Goal: Transaction & Acquisition: Purchase product/service

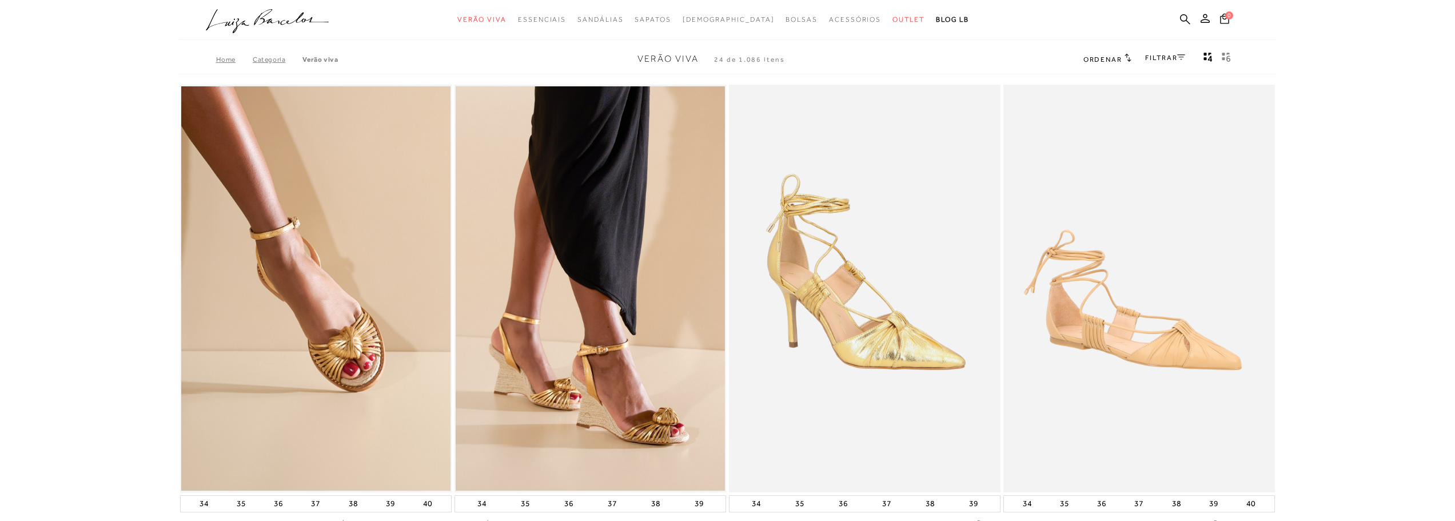
click at [1183, 55] on icon at bounding box center [1181, 57] width 8 height 6
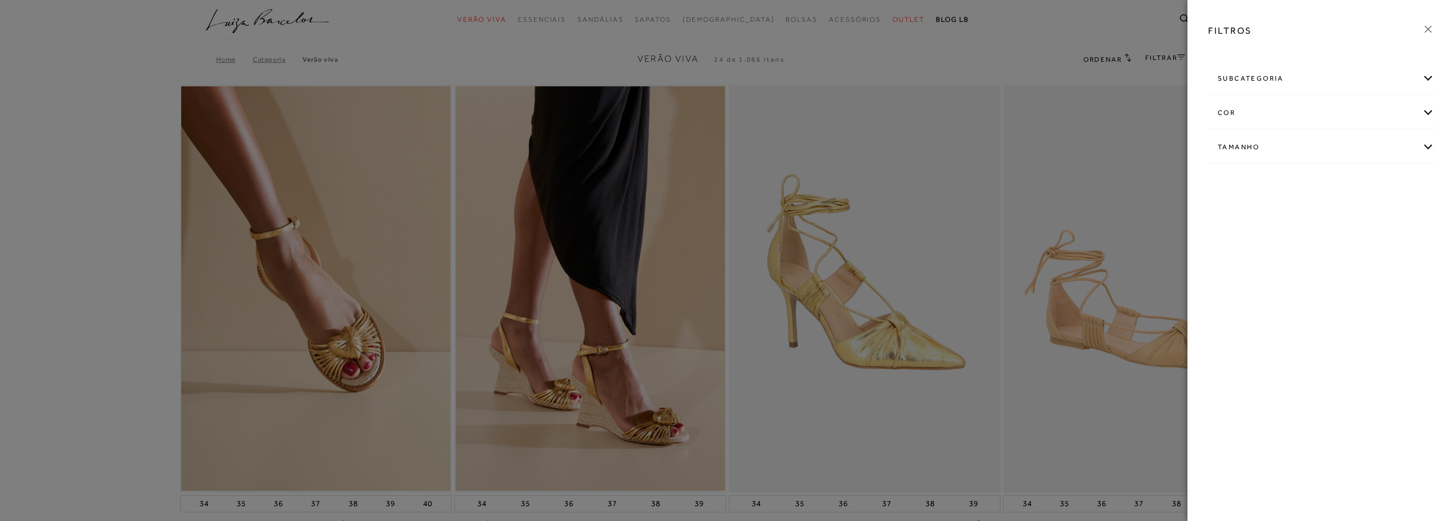
click at [1431, 115] on div "cor" at bounding box center [1321, 113] width 225 height 30
click at [1228, 207] on span "DOURADO" at bounding box center [1241, 210] width 45 height 9
click at [1241, 216] on label "DOURADO" at bounding box center [1245, 210] width 54 height 25
click at [1227, 216] on input "DOURADO" at bounding box center [1221, 211] width 11 height 11
checkbox input "true"
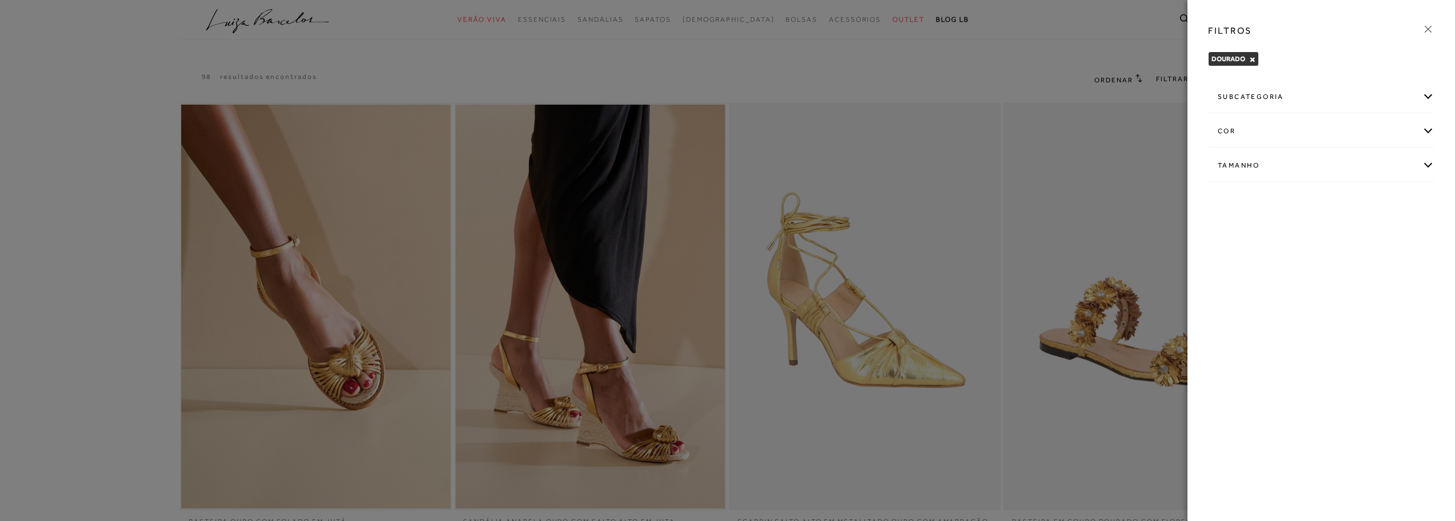
scroll to position [172, 0]
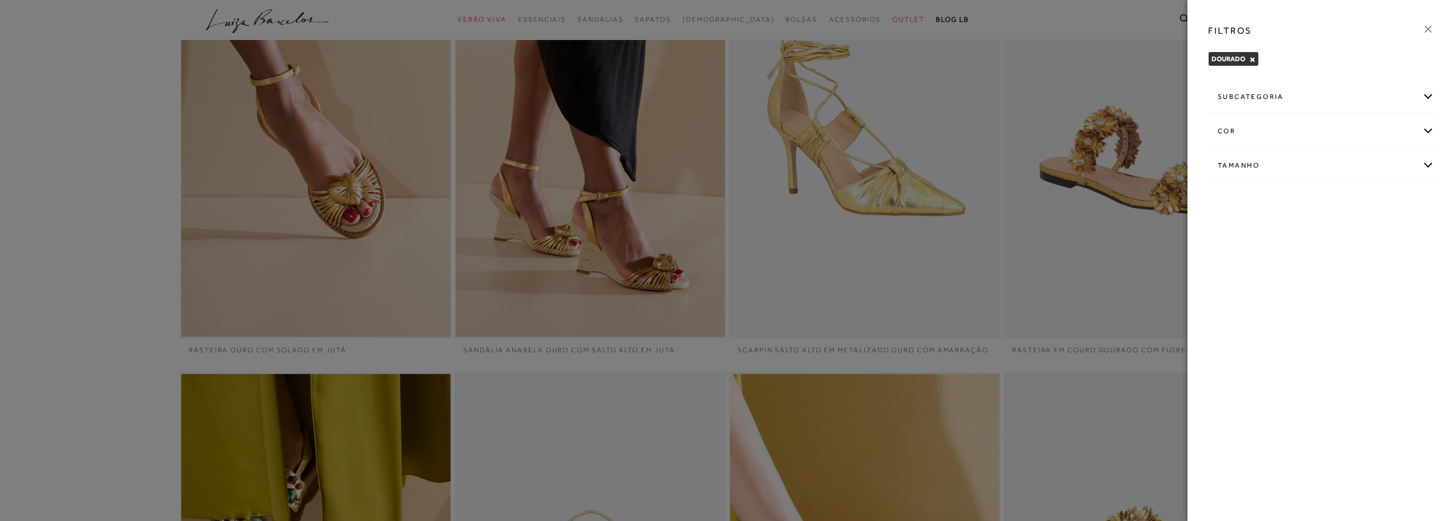
click at [1424, 21] on div "FILTROS" at bounding box center [1321, 31] width 245 height 30
click at [1424, 26] on icon at bounding box center [1428, 29] width 13 height 13
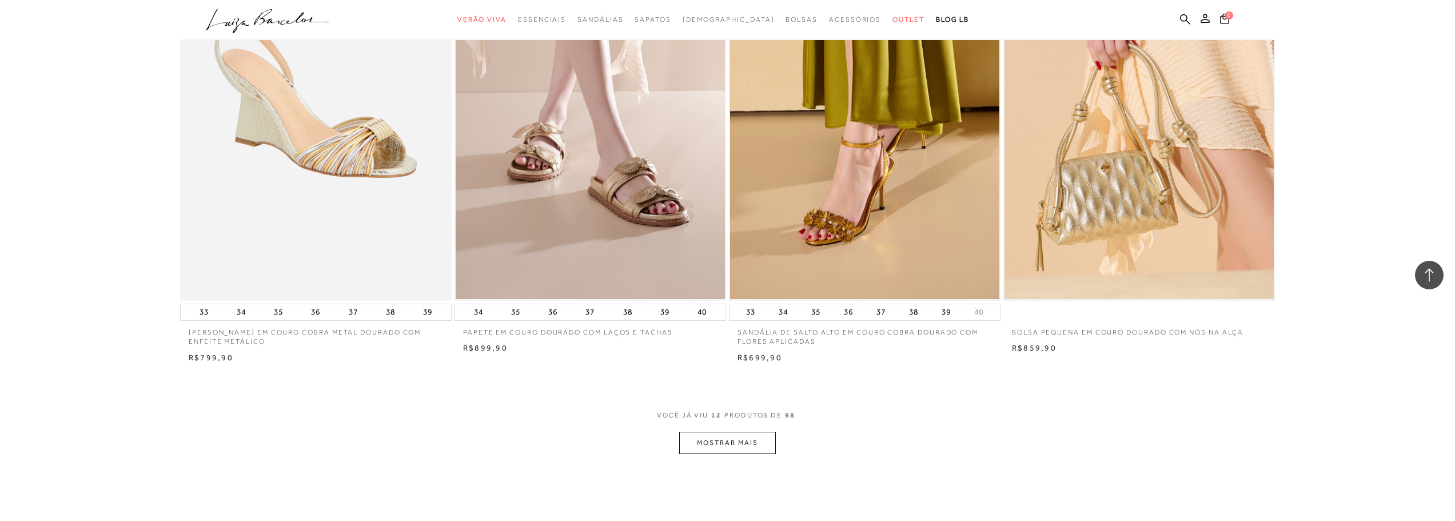
scroll to position [1221, 0]
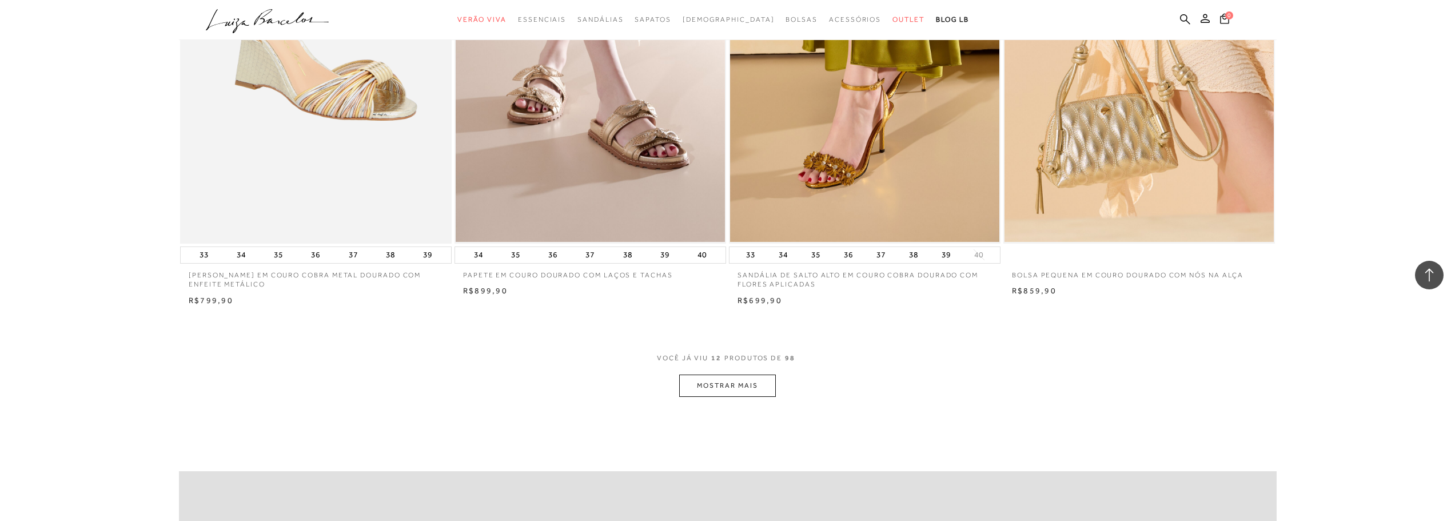
click at [718, 383] on button "MOSTRAR MAIS" at bounding box center [727, 386] width 96 height 22
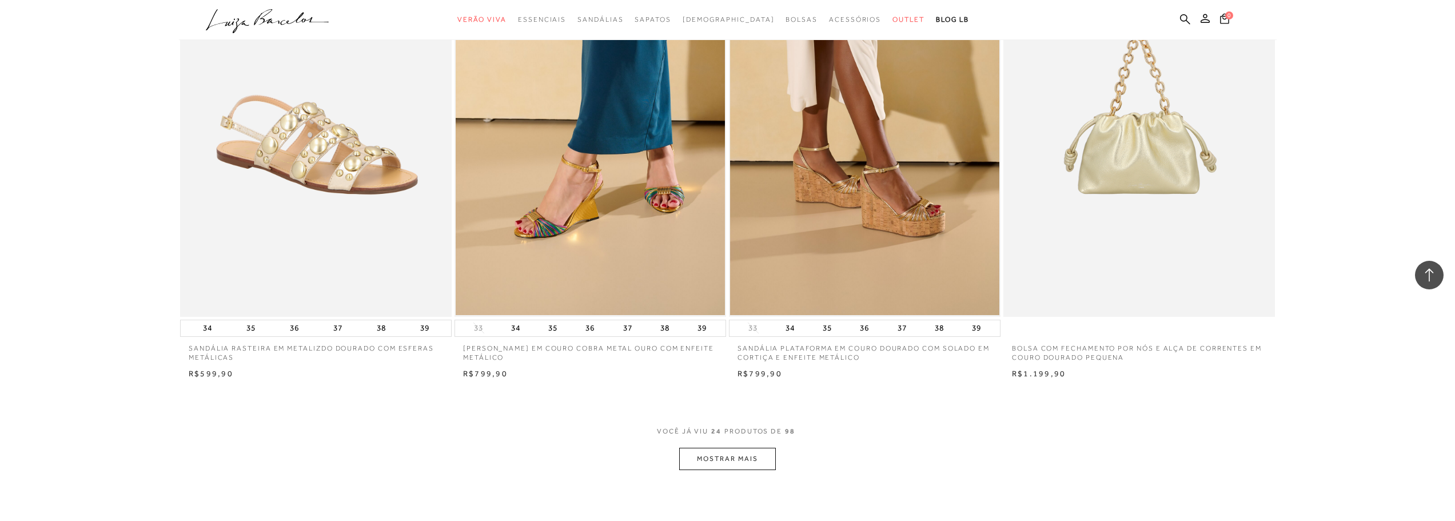
scroll to position [2765, 0]
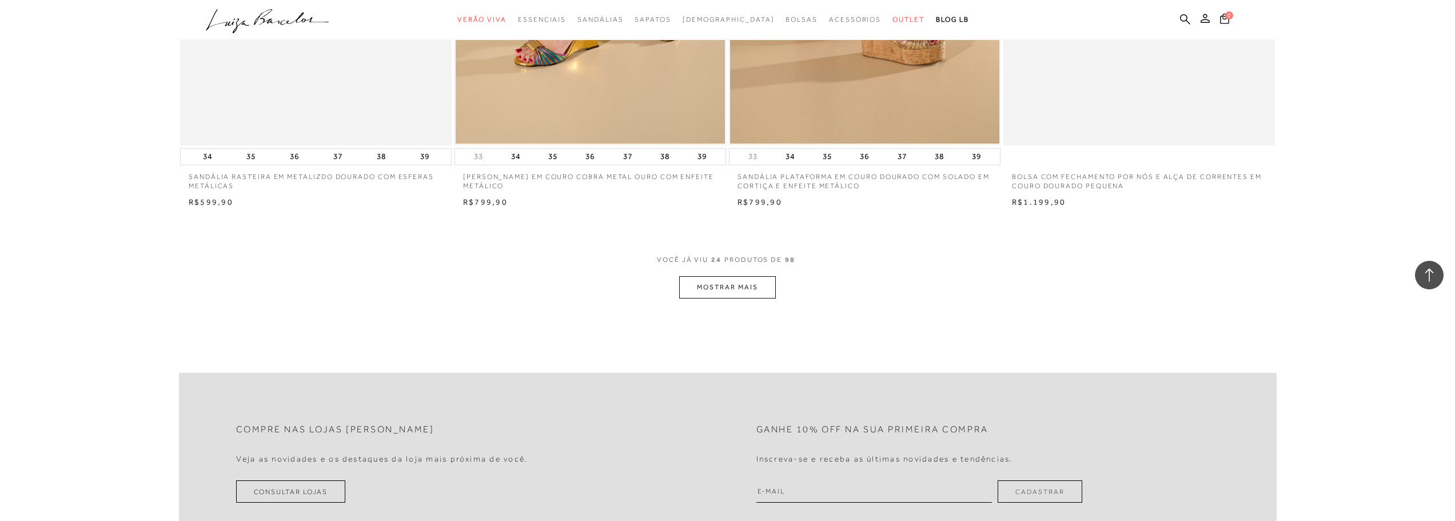
click at [735, 291] on button "MOSTRAR MAIS" at bounding box center [727, 287] width 96 height 22
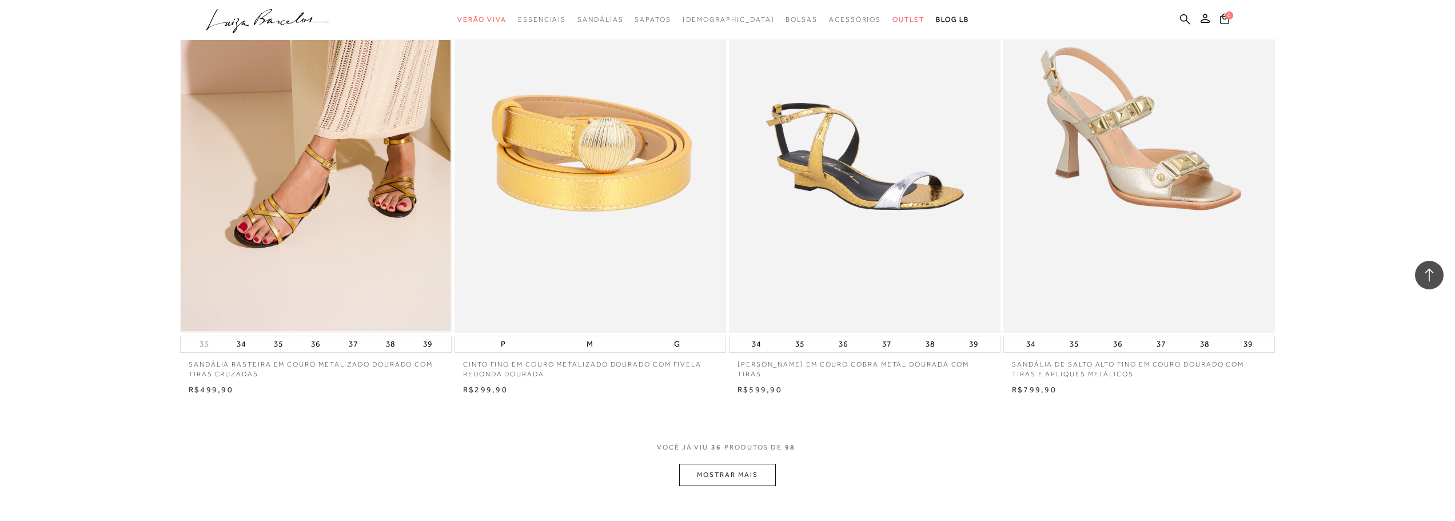
scroll to position [4194, 0]
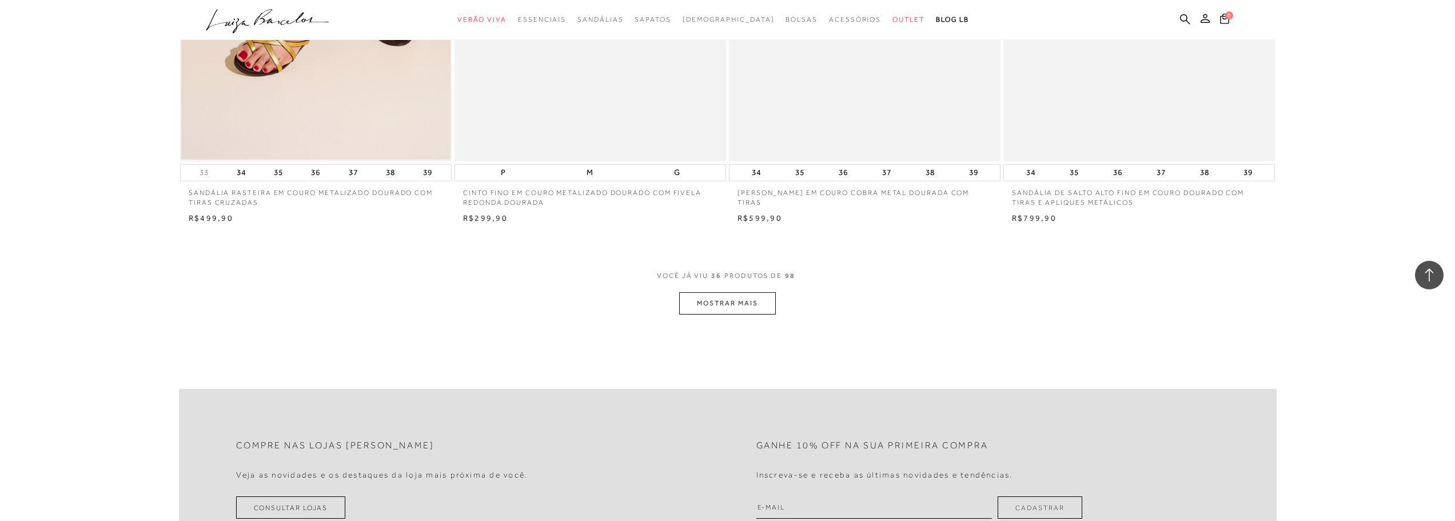
click at [732, 300] on button "MOSTRAR MAIS" at bounding box center [727, 303] width 96 height 22
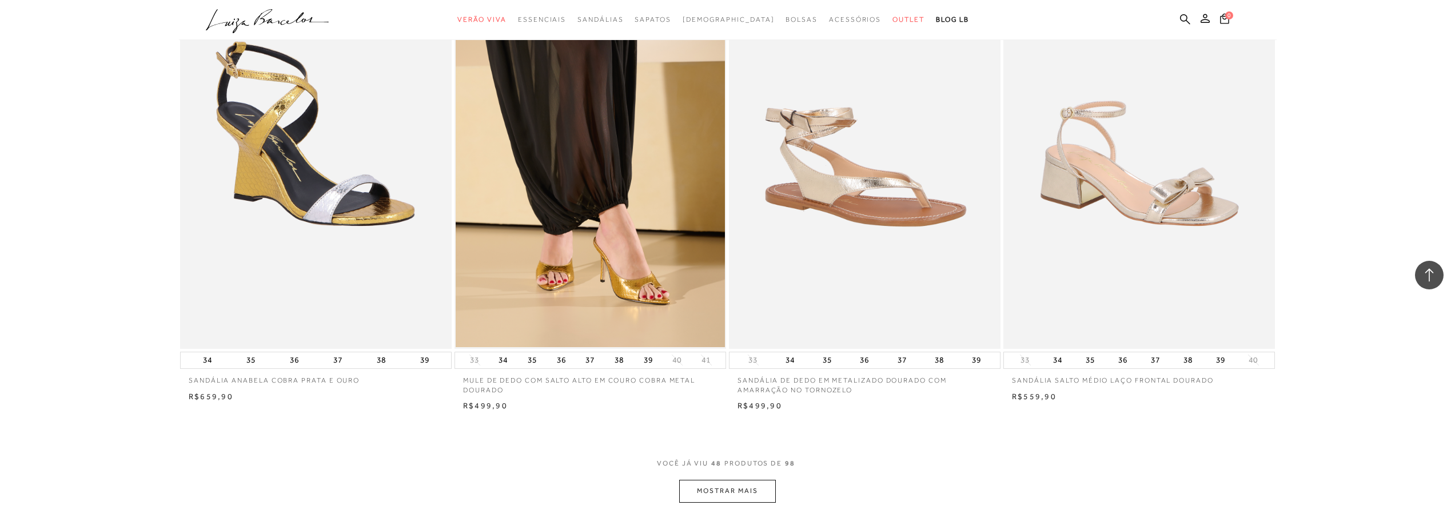
scroll to position [5510, 0]
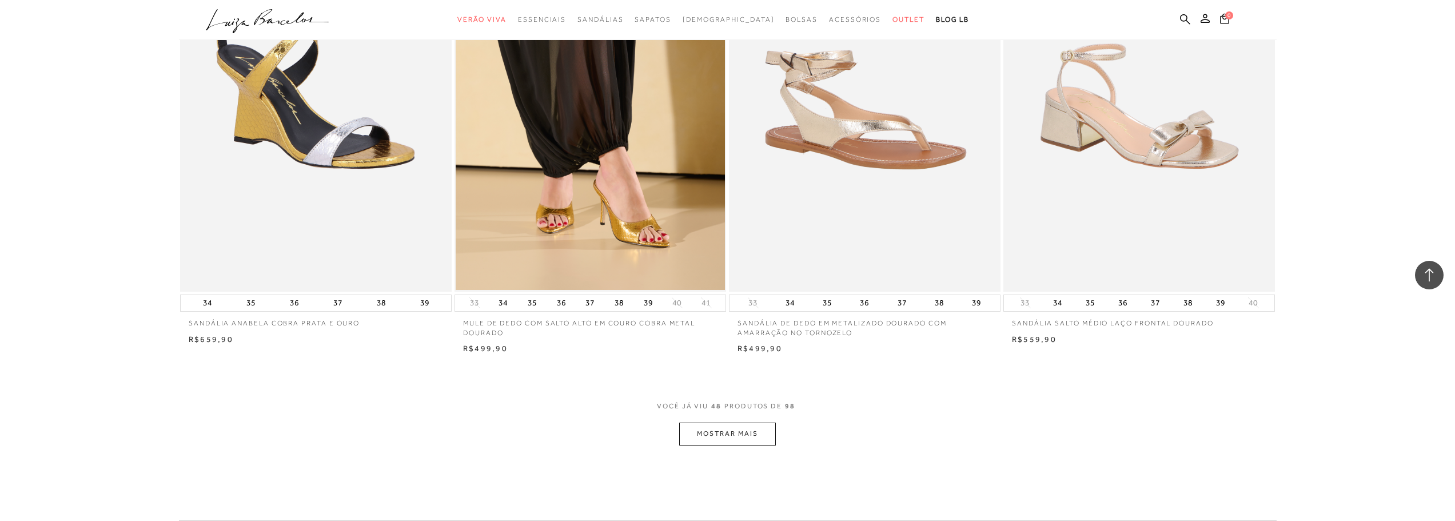
click at [708, 433] on button "MOSTRAR MAIS" at bounding box center [727, 434] width 96 height 22
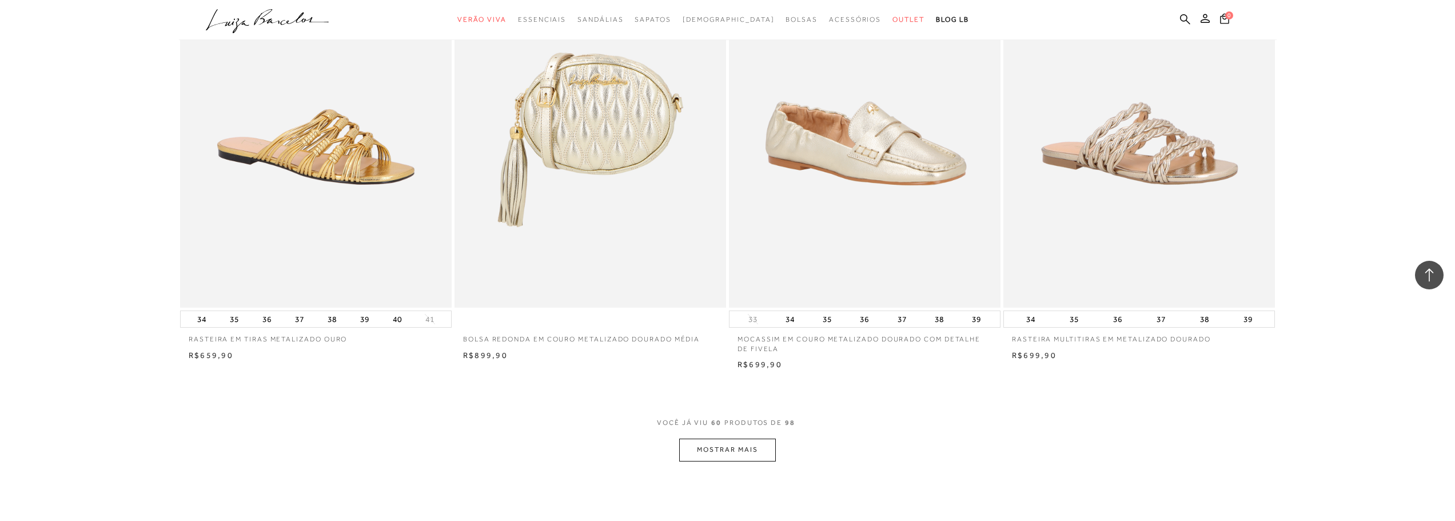
scroll to position [7054, 0]
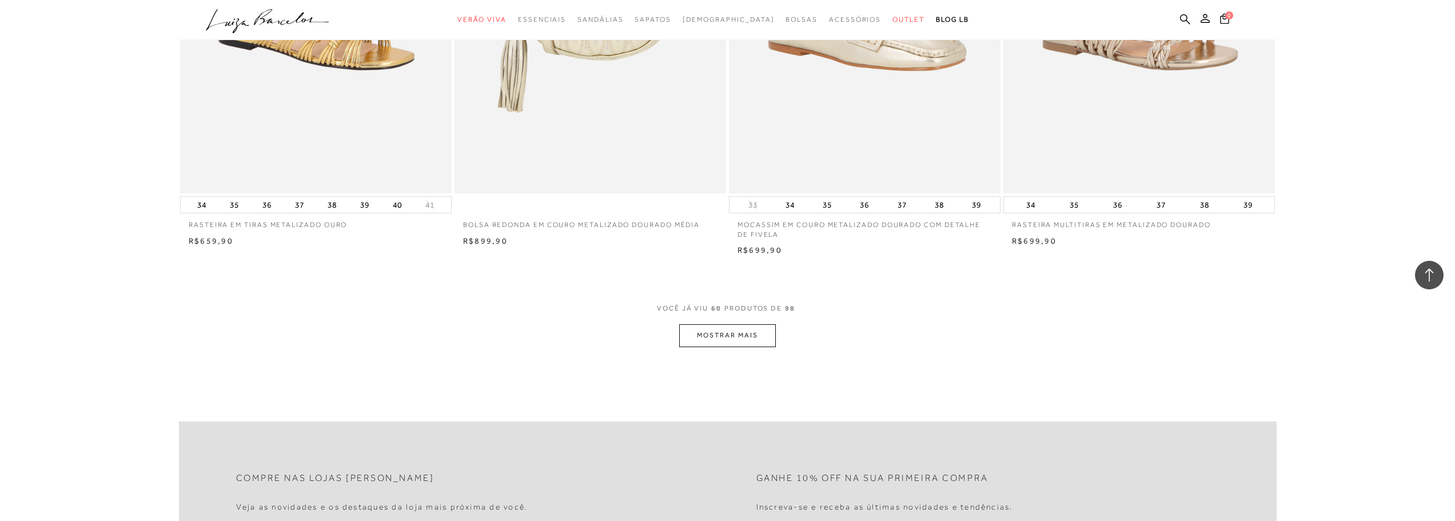
click at [754, 336] on button "MOSTRAR MAIS" at bounding box center [727, 335] width 96 height 22
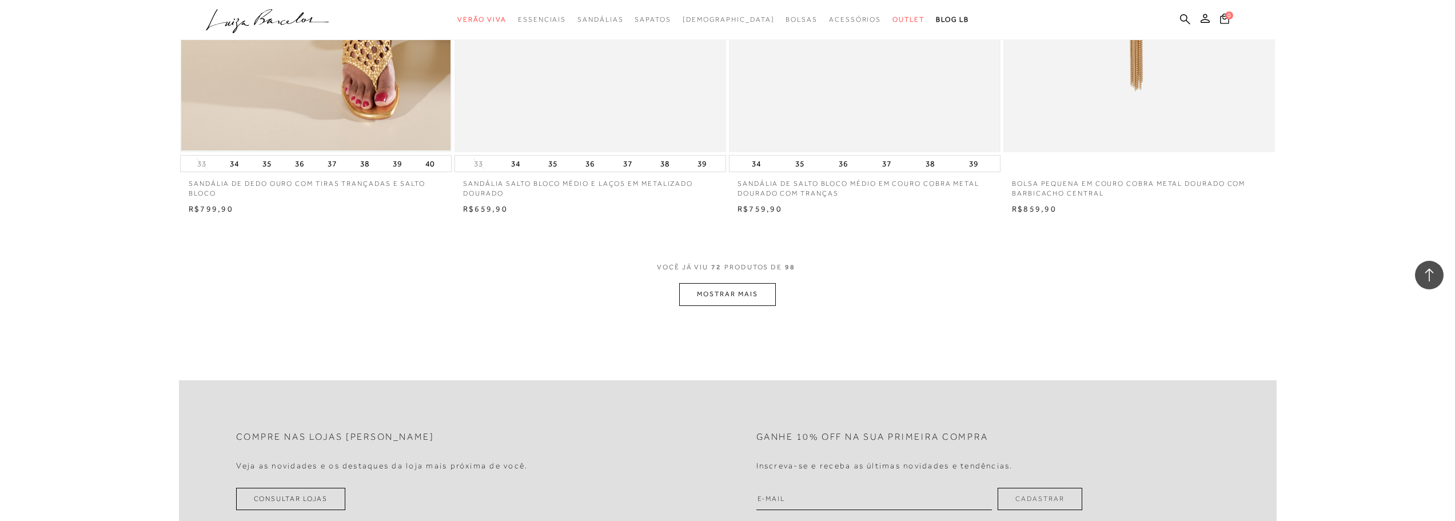
scroll to position [8597, 0]
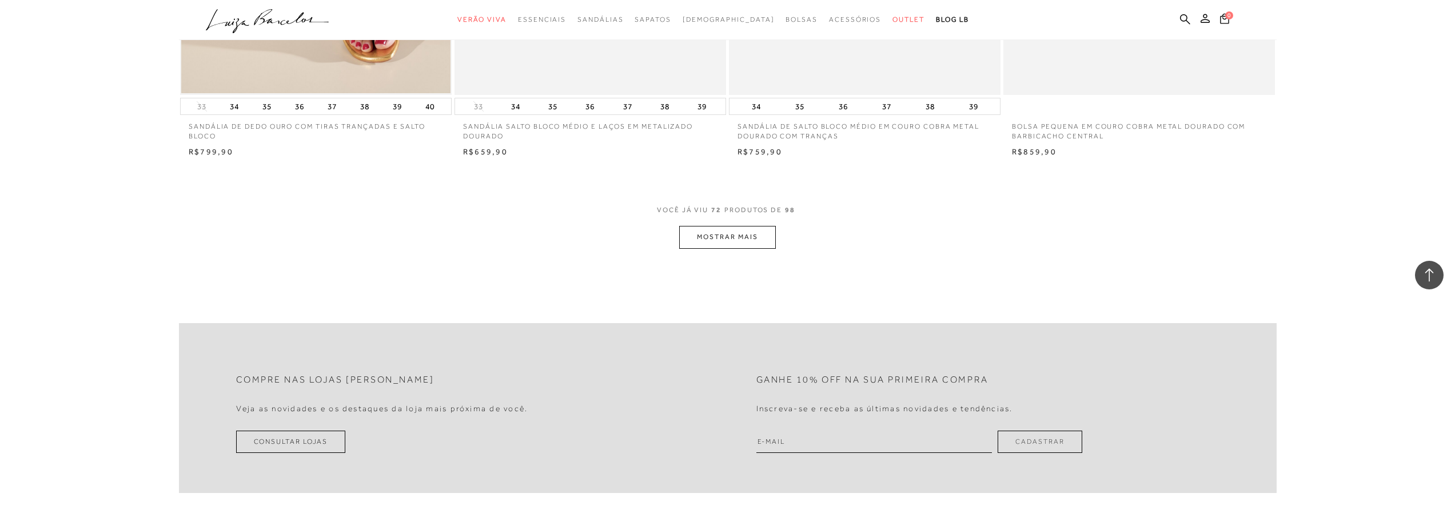
click at [744, 241] on button "MOSTRAR MAIS" at bounding box center [727, 237] width 96 height 22
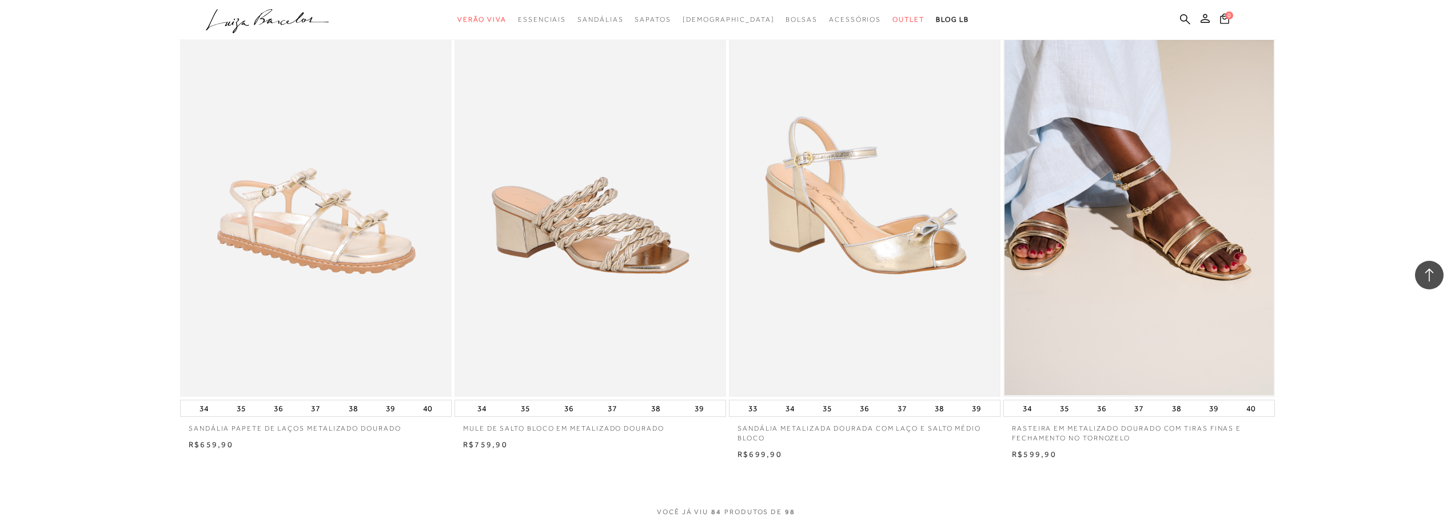
scroll to position [9798, 0]
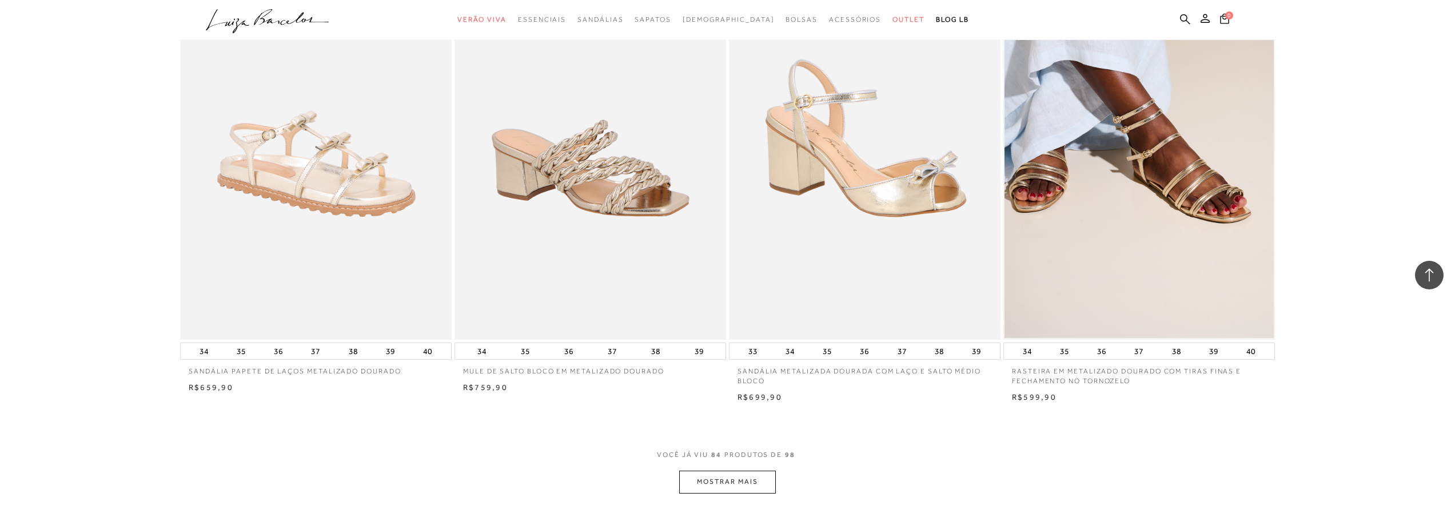
click at [710, 485] on button "MOSTRAR MAIS" at bounding box center [727, 482] width 96 height 22
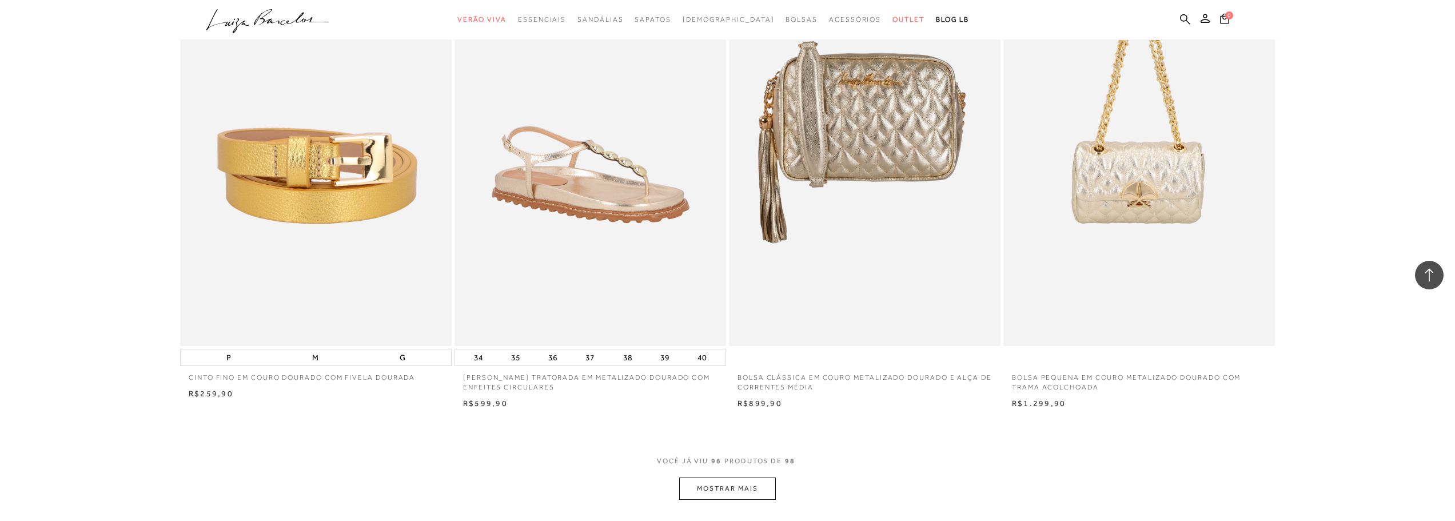
scroll to position [11285, 0]
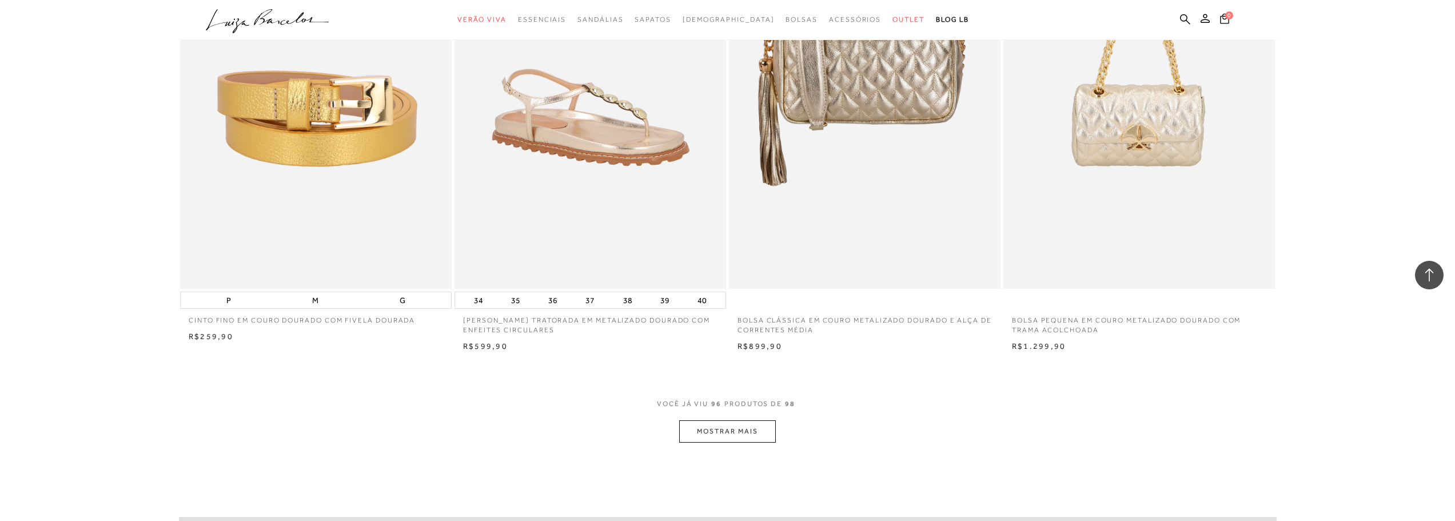
click at [729, 443] on button "MOSTRAR MAIS" at bounding box center [727, 431] width 96 height 22
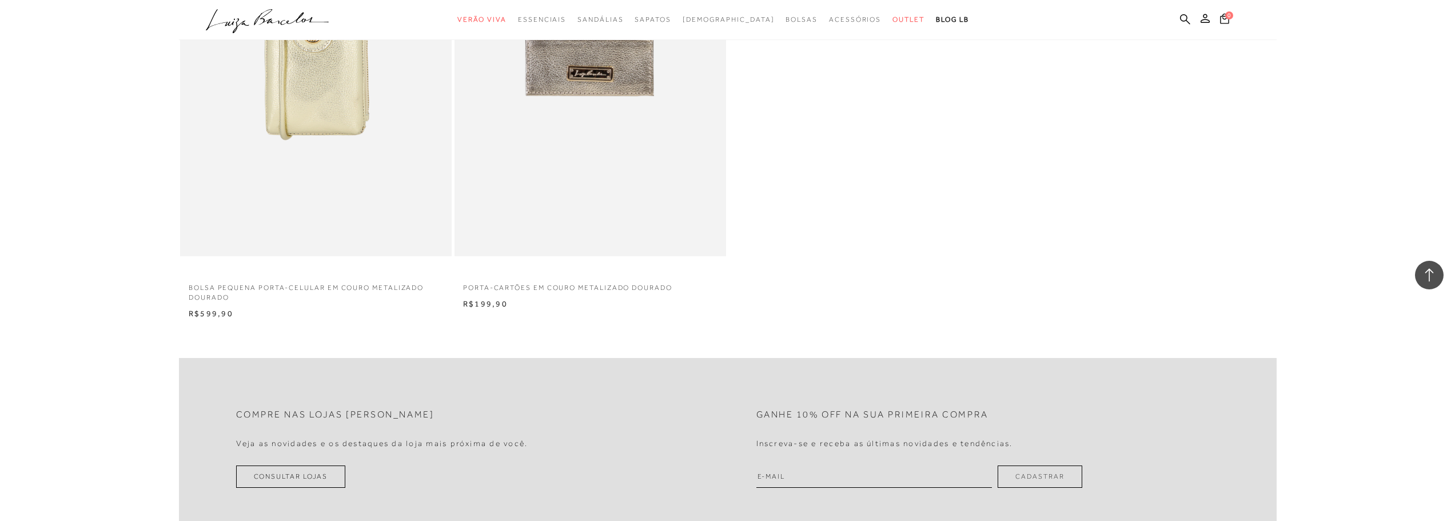
scroll to position [11685, 0]
